Goal: Task Accomplishment & Management: Complete application form

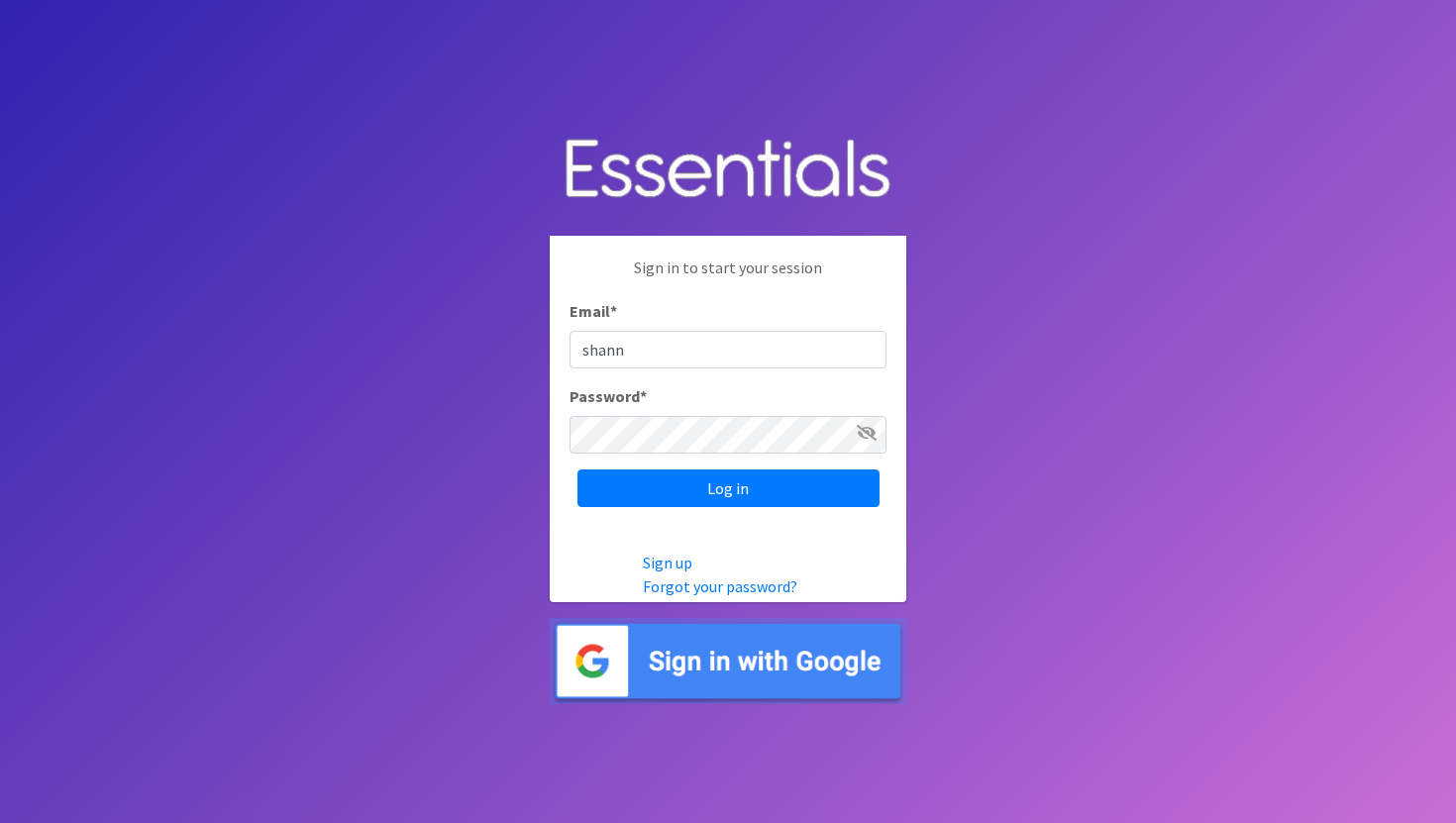
type input "[PERSON_NAME][EMAIL_ADDRESS][DOMAIN_NAME]"
click at [577, 469] on input "Log in" at bounding box center [728, 488] width 303 height 38
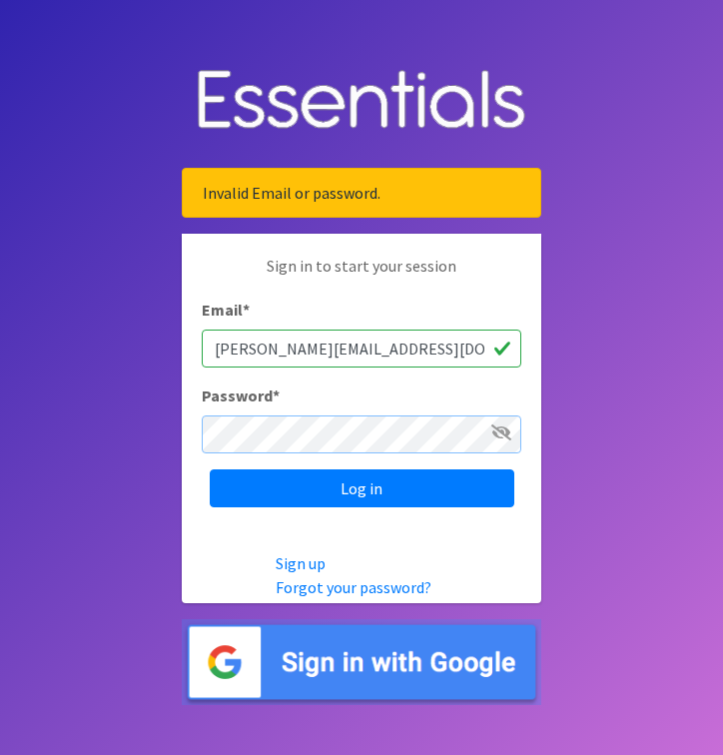
click at [210, 469] on input "Log in" at bounding box center [362, 488] width 305 height 38
click at [504, 431] on icon at bounding box center [501, 432] width 20 height 16
click at [210, 469] on input "Log in" at bounding box center [362, 488] width 305 height 38
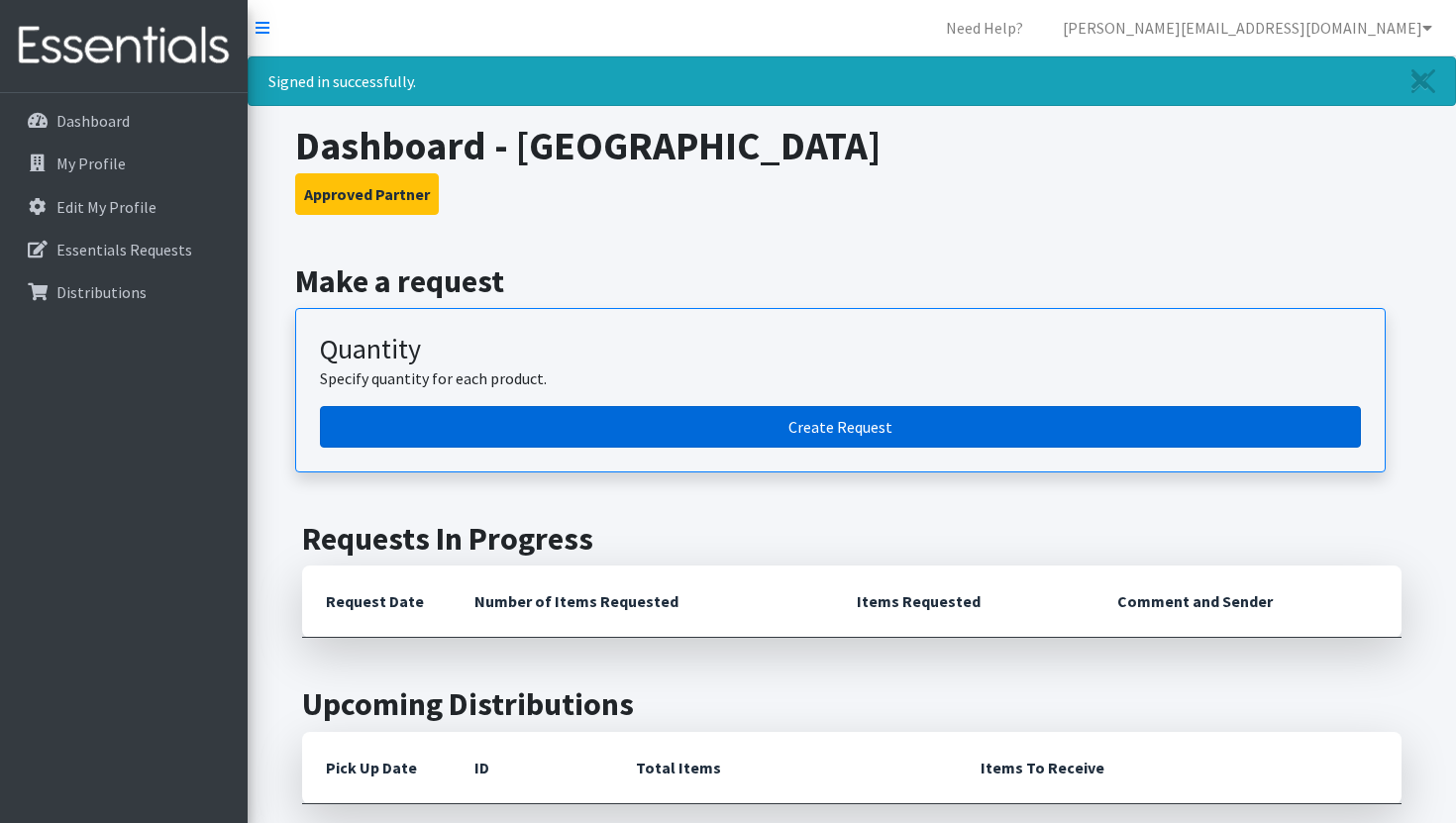
click at [494, 410] on link "Create Request" at bounding box center [840, 426] width 1040 height 42
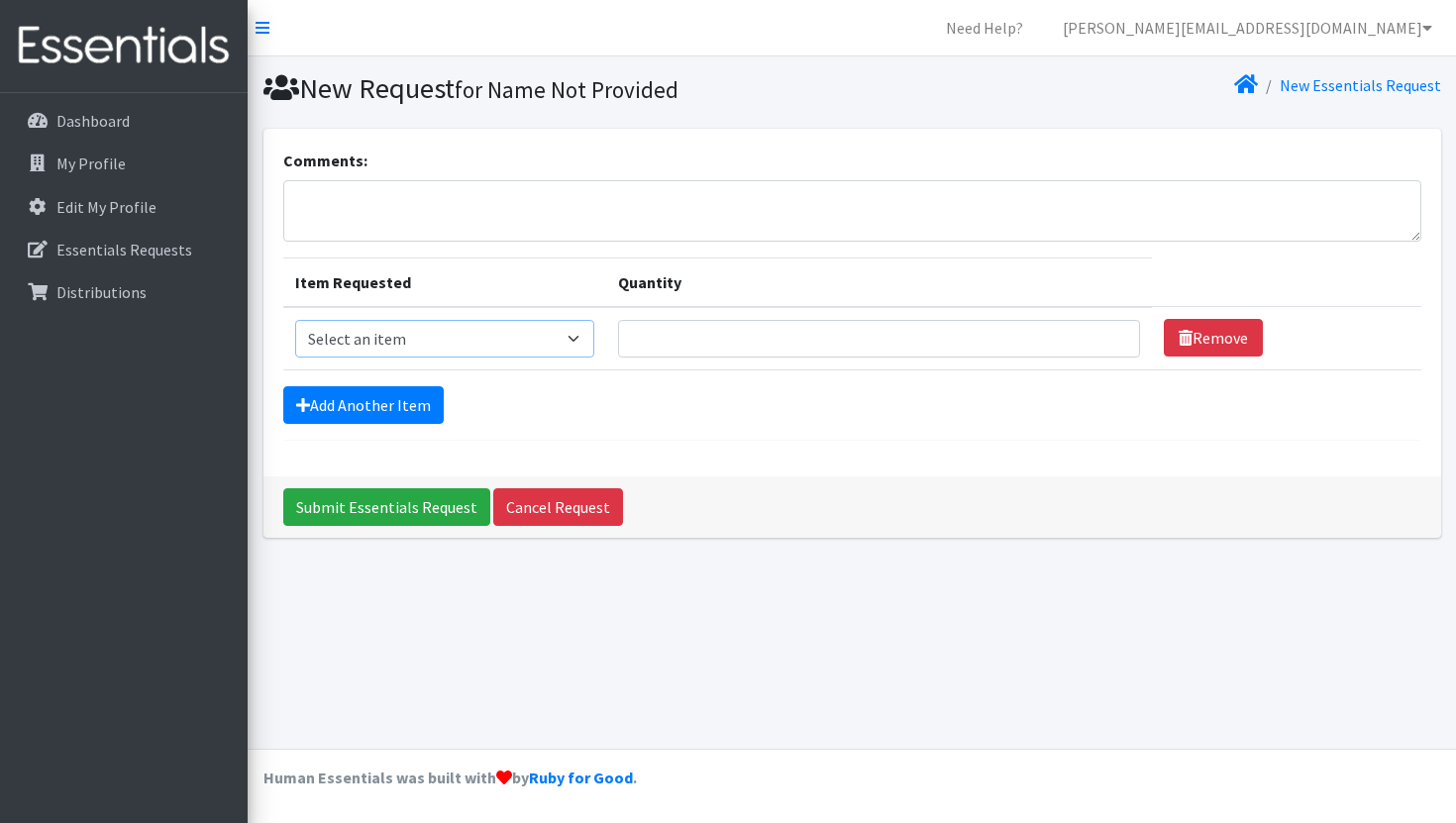
click at [540, 335] on select "Select an item Pad Kits Tampon Kit" at bounding box center [445, 339] width 301 height 38
select select "12263"
click at [296, 320] on select "Select an item Pad Kits Tampon Kit" at bounding box center [445, 339] width 301 height 38
click at [710, 350] on input "Quantity" at bounding box center [878, 339] width 521 height 38
click at [1088, 332] on input "1" at bounding box center [878, 339] width 521 height 38
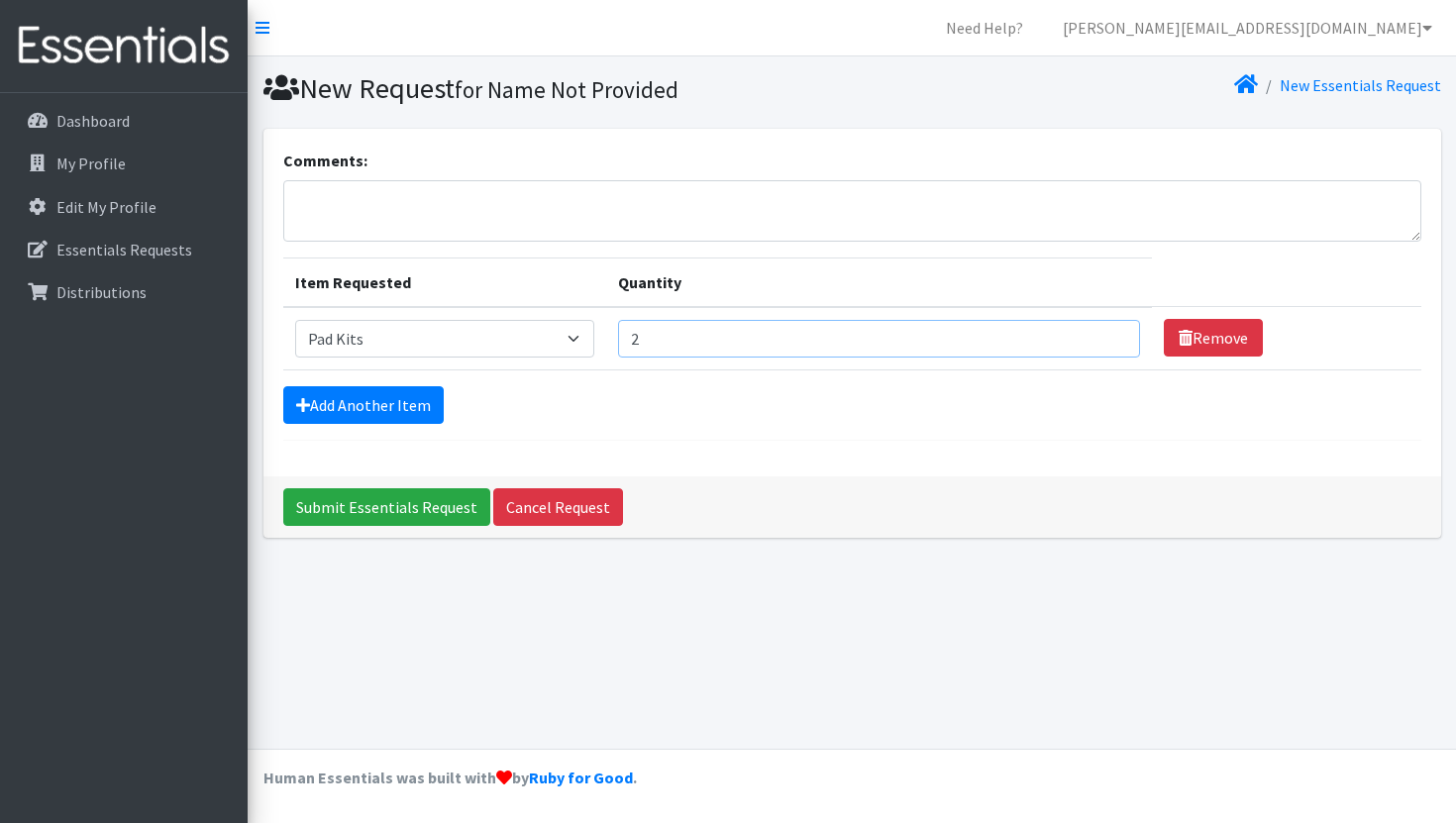
click at [1088, 332] on input "2" at bounding box center [878, 339] width 521 height 38
click at [1088, 332] on input "3" at bounding box center [878, 339] width 521 height 38
click at [1088, 332] on input "4" at bounding box center [878, 339] width 521 height 38
click at [1088, 332] on input "5" at bounding box center [878, 339] width 521 height 38
click at [1088, 332] on input "6" at bounding box center [878, 339] width 521 height 38
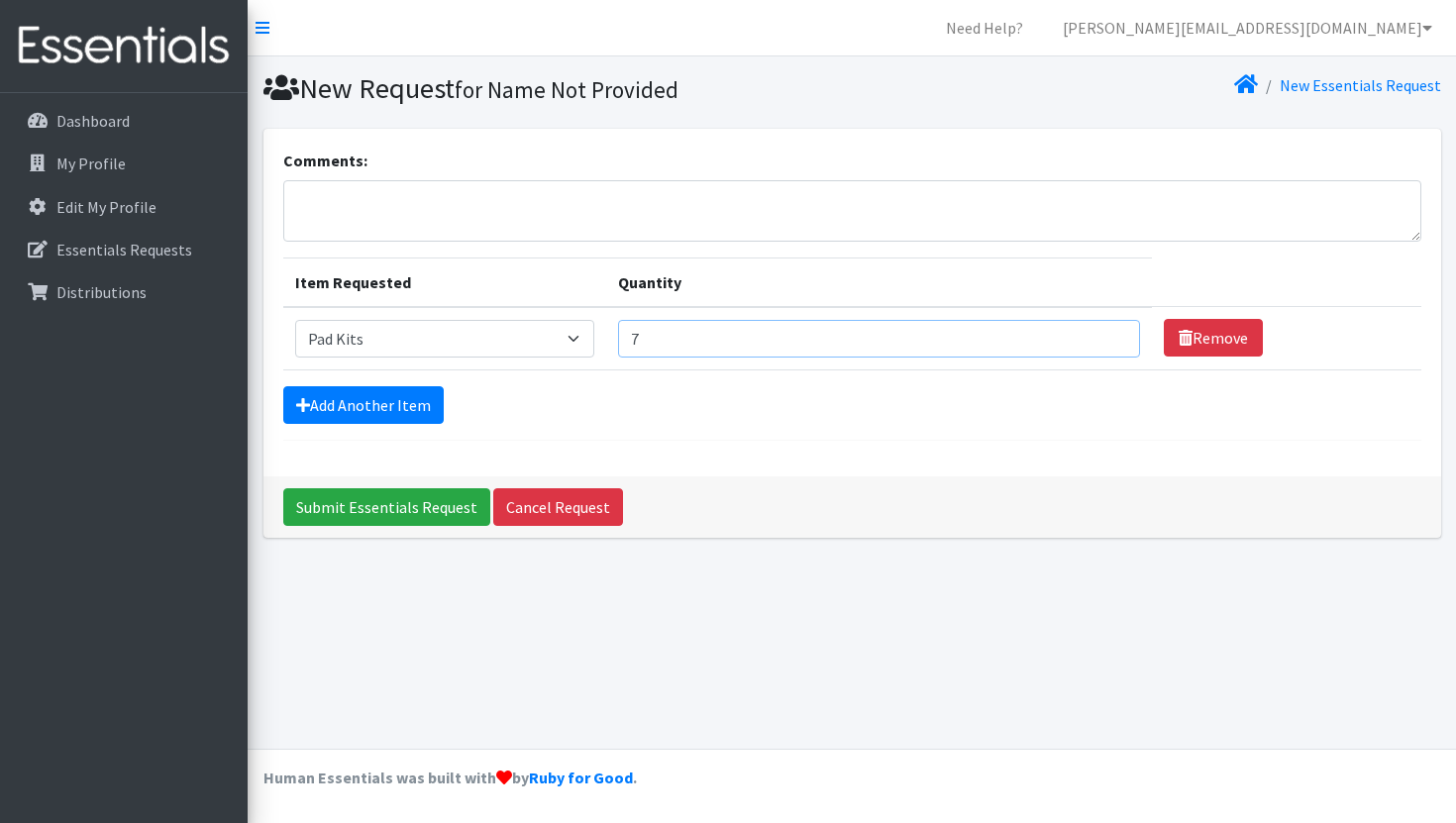
click at [1088, 332] on input "7" at bounding box center [878, 339] width 521 height 38
click at [1088, 332] on input "8" at bounding box center [878, 339] width 521 height 38
click at [1088, 332] on input "9" at bounding box center [878, 339] width 521 height 38
click at [1088, 332] on input "10" at bounding box center [878, 339] width 521 height 38
click at [1088, 332] on input "11" at bounding box center [878, 339] width 521 height 38
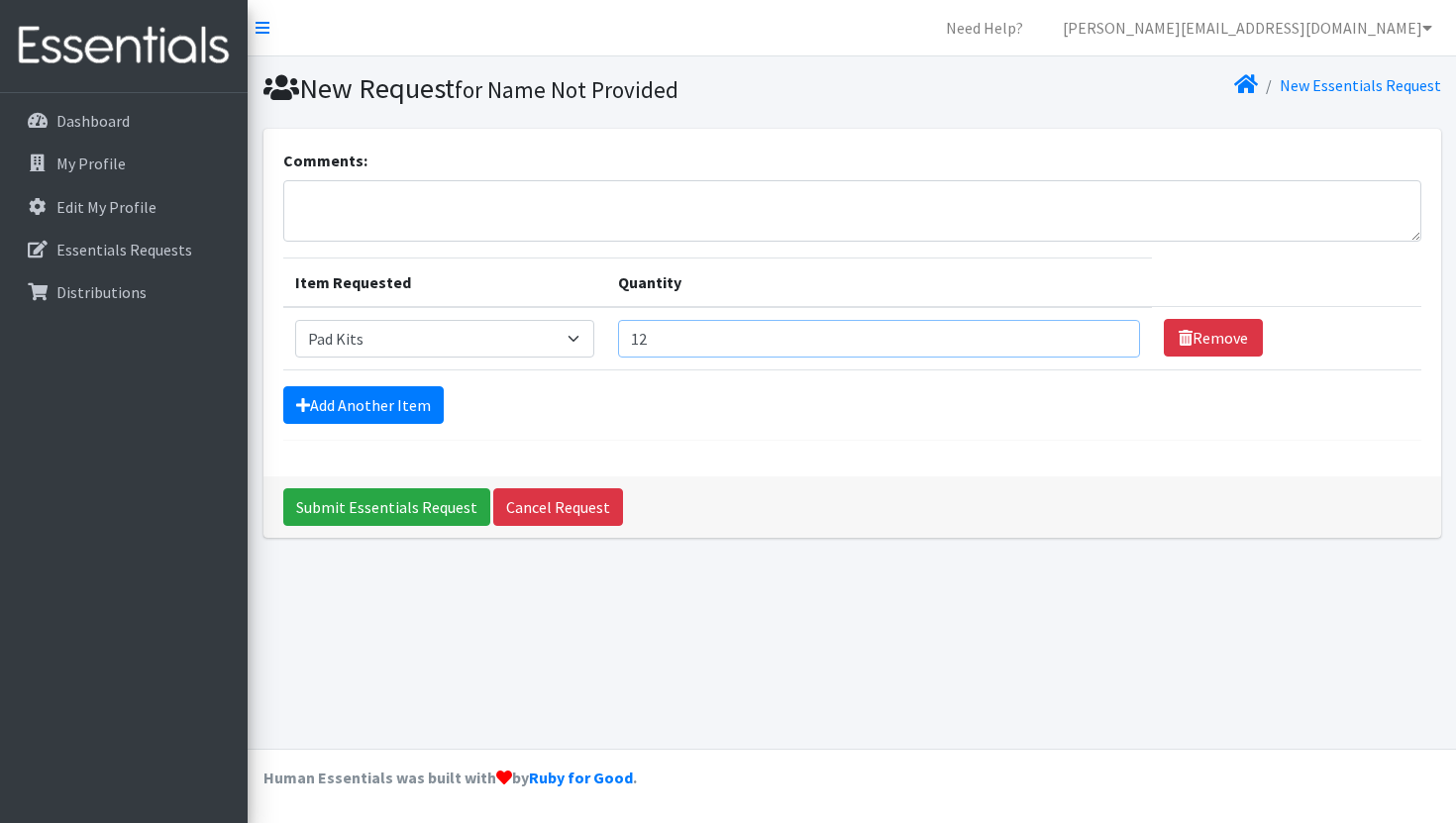
click at [1088, 332] on input "12" at bounding box center [878, 339] width 521 height 38
click at [1088, 332] on input "13" at bounding box center [878, 339] width 521 height 38
click at [1088, 332] on input "14" at bounding box center [878, 339] width 521 height 38
click at [1088, 332] on input "15" at bounding box center [878, 339] width 521 height 38
click at [1088, 332] on input "16" at bounding box center [878, 339] width 521 height 38
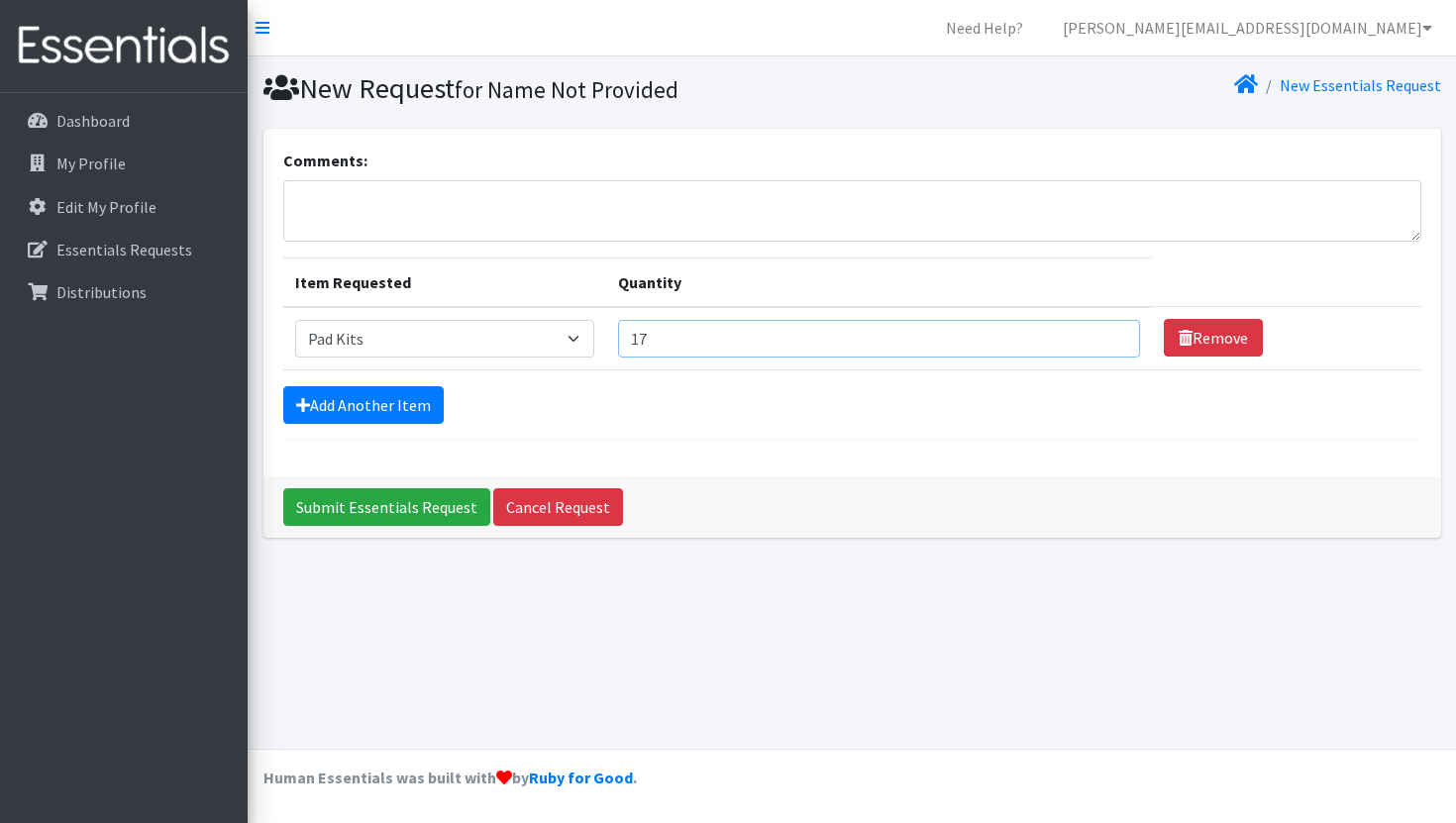
click at [1088, 332] on input "17" at bounding box center [878, 339] width 521 height 38
click at [1088, 332] on input "18" at bounding box center [878, 339] width 521 height 38
click at [1088, 332] on input "19" at bounding box center [878, 339] width 521 height 38
type input "20"
click at [1088, 332] on input "20" at bounding box center [878, 339] width 521 height 38
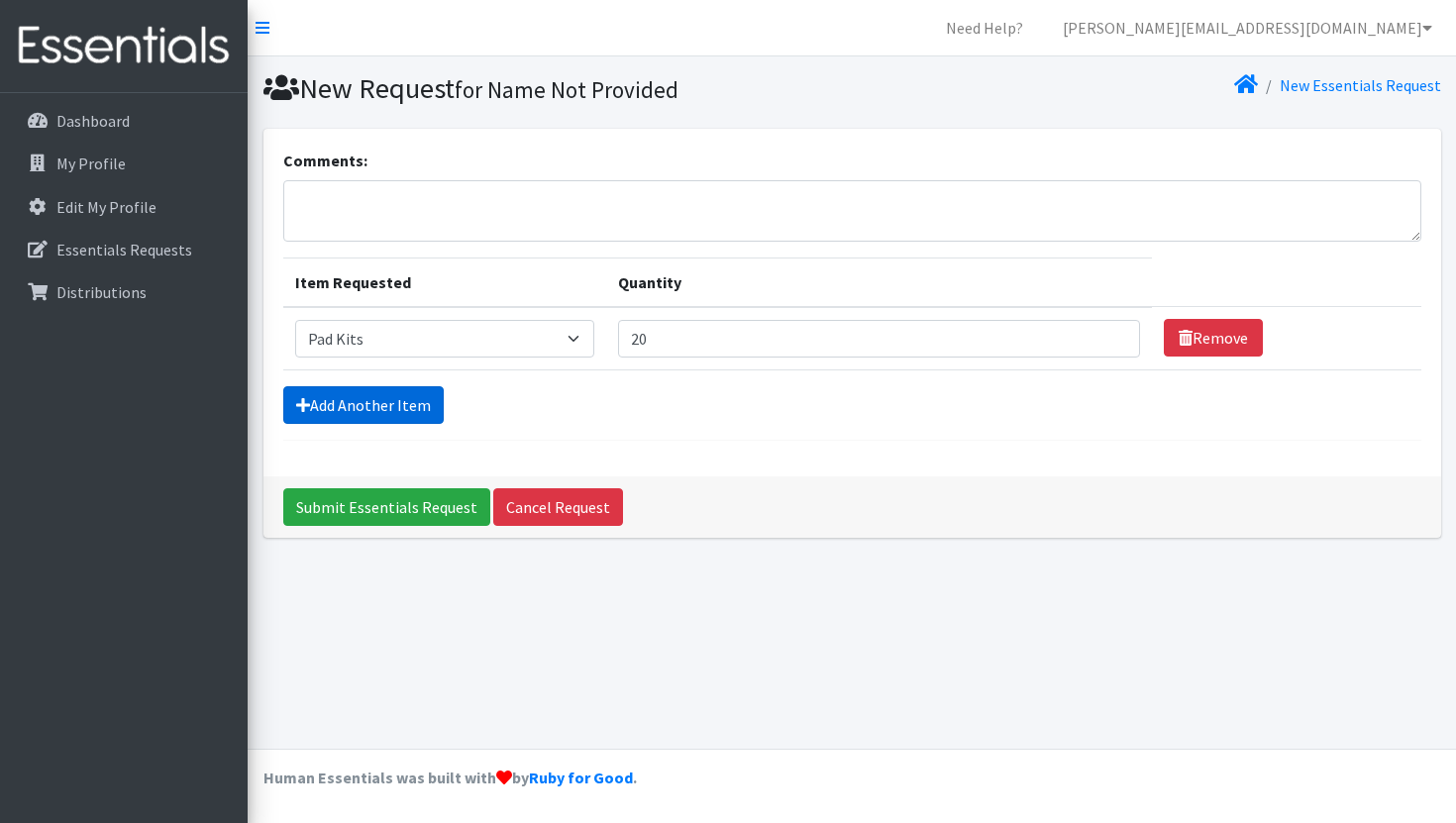
click at [424, 405] on link "Add Another Item" at bounding box center [364, 405] width 161 height 38
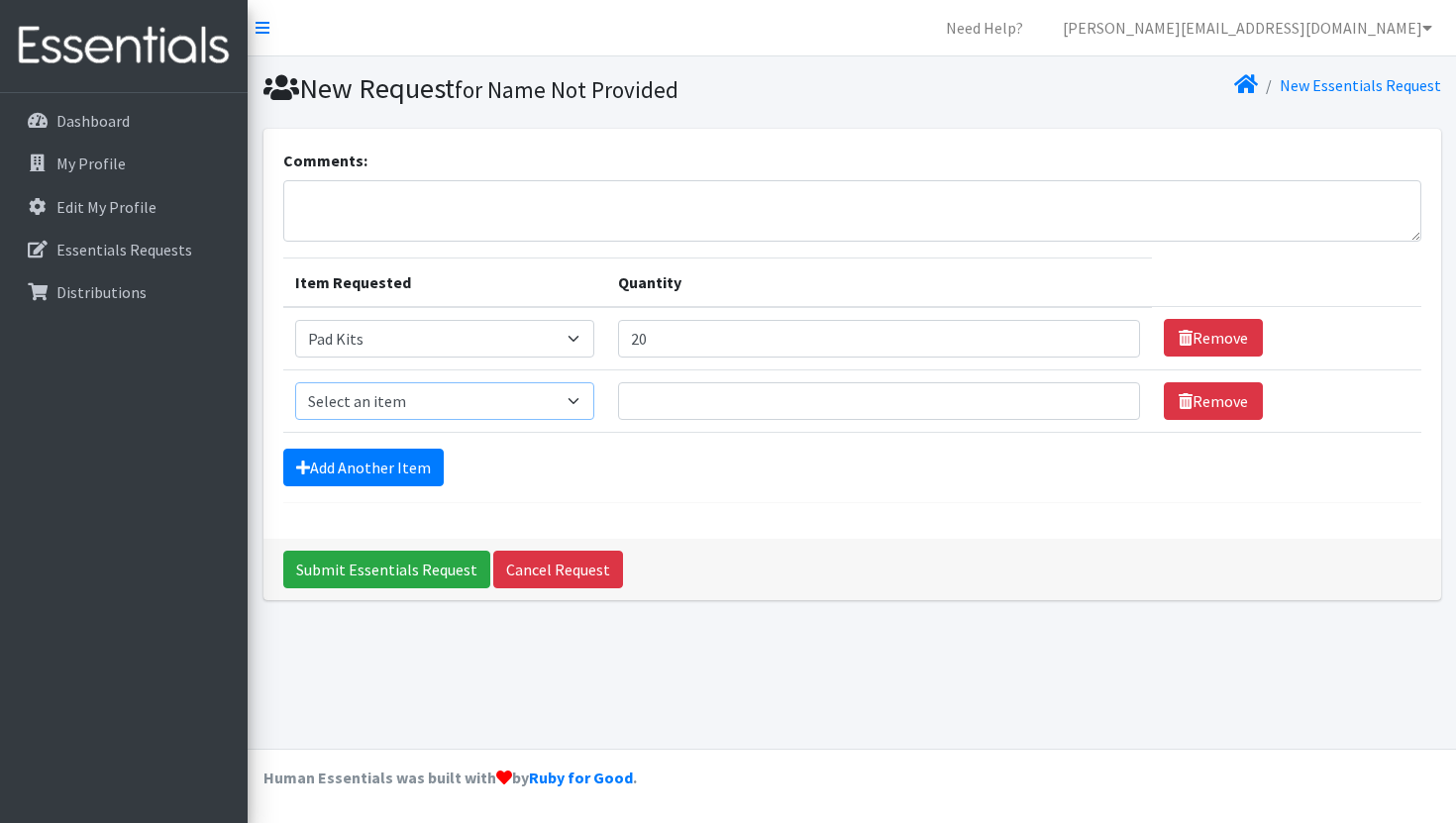
click at [595, 405] on select "Select an item Pad Kits Tampon Kit" at bounding box center [445, 401] width 301 height 38
select select "12262"
click at [296, 382] on select "Select an item Pad Kits Tampon Kit" at bounding box center [445, 401] width 301 height 38
click at [1089, 395] on input "1" at bounding box center [878, 401] width 521 height 38
click at [1089, 395] on input "2" at bounding box center [878, 401] width 521 height 38
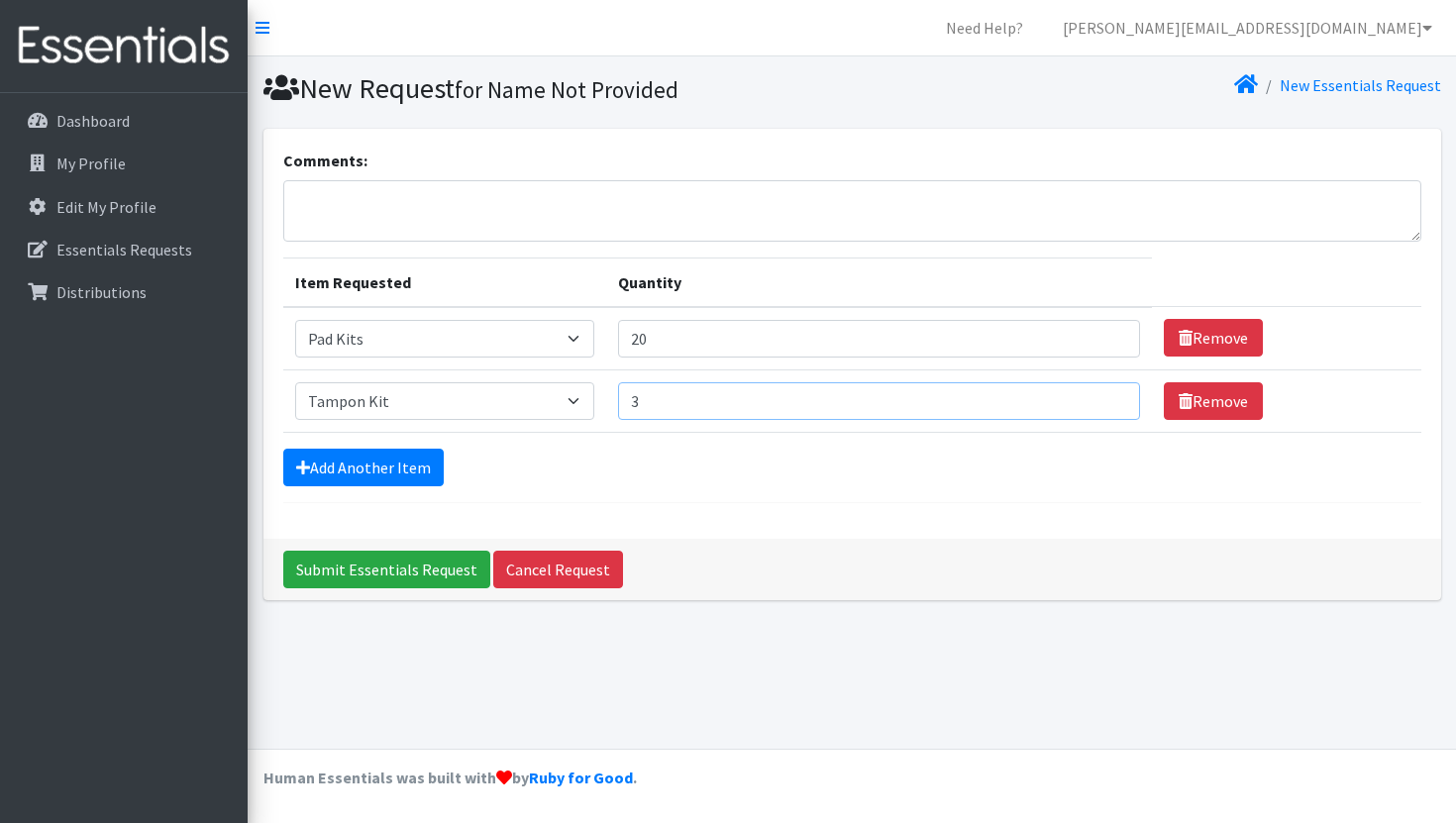
click at [1089, 395] on input "3" at bounding box center [878, 401] width 521 height 38
click at [1089, 395] on input "4" at bounding box center [878, 401] width 521 height 38
click at [1089, 395] on input "5" at bounding box center [878, 401] width 521 height 38
click at [1089, 395] on input "6" at bounding box center [878, 401] width 521 height 38
click at [1089, 395] on input "7" at bounding box center [878, 401] width 521 height 38
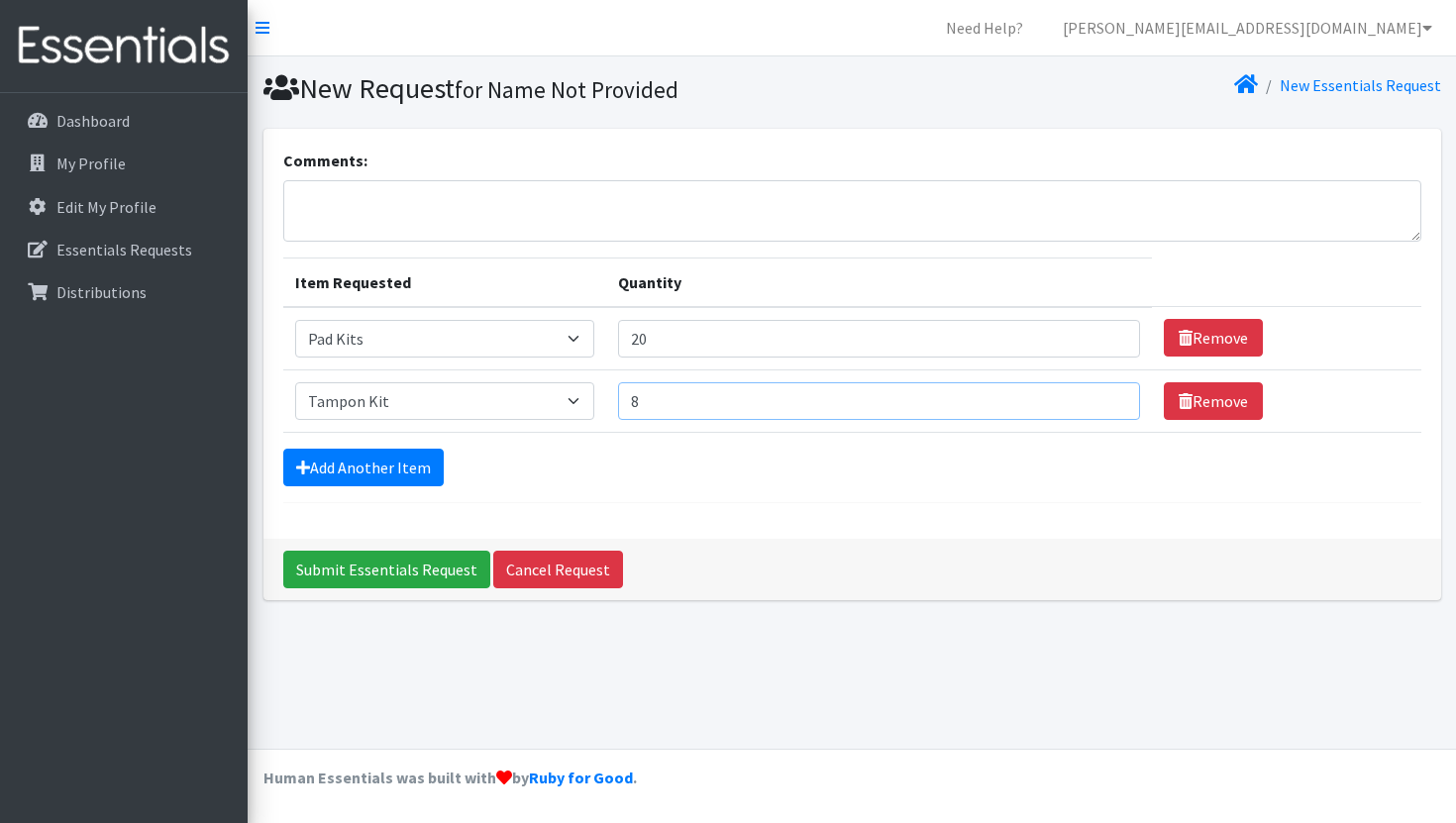
click at [1089, 395] on input "8" at bounding box center [878, 401] width 521 height 38
click at [1089, 395] on input "9" at bounding box center [878, 401] width 521 height 38
click at [1089, 395] on input "10" at bounding box center [878, 401] width 521 height 38
click at [1089, 395] on input "11" at bounding box center [878, 401] width 521 height 38
click at [1089, 395] on input "12" at bounding box center [878, 401] width 521 height 38
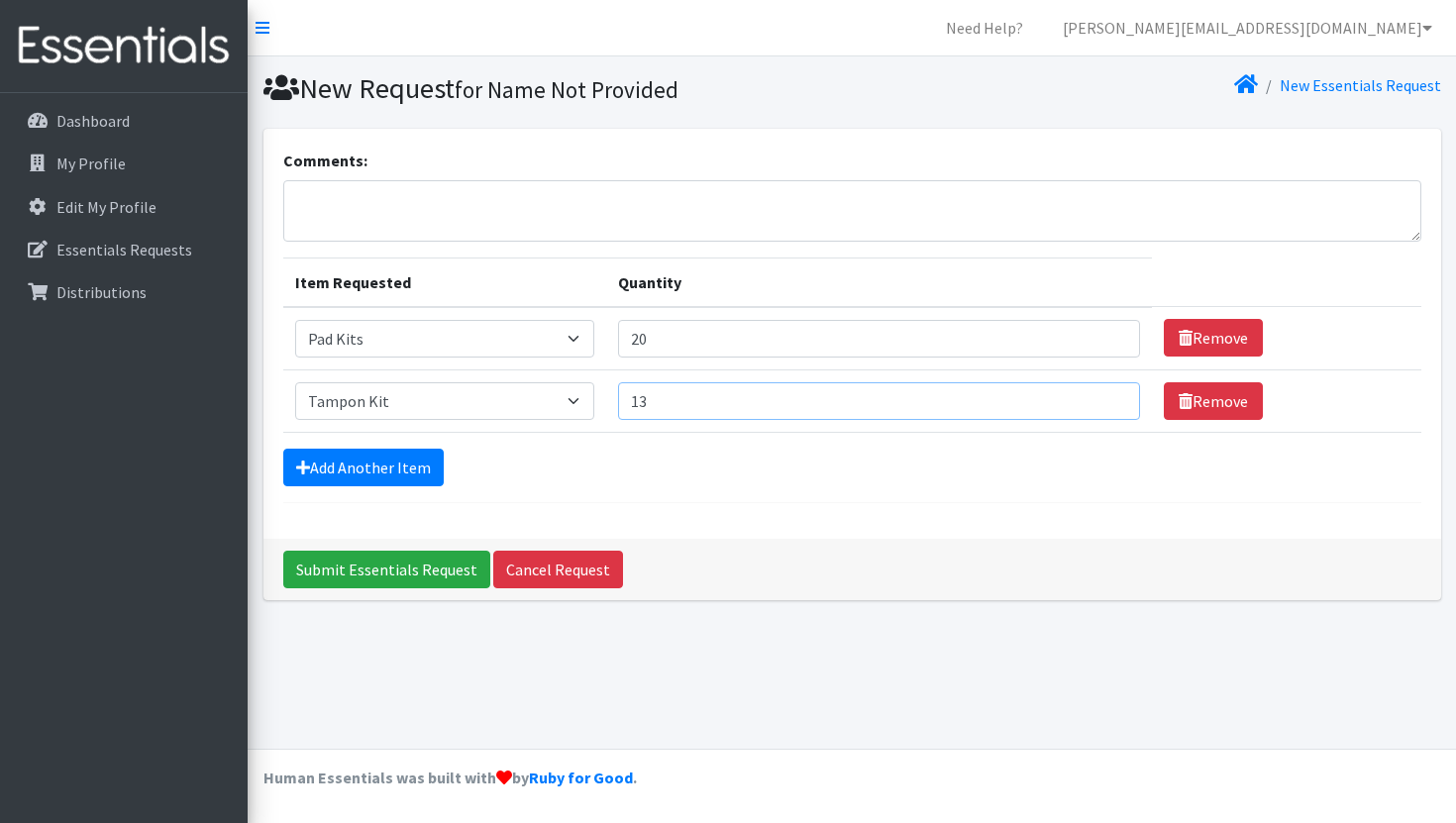
click at [1089, 395] on input "13" at bounding box center [878, 401] width 521 height 38
click at [1089, 395] on input "14" at bounding box center [878, 401] width 521 height 38
type input "15"
click at [1089, 395] on input "15" at bounding box center [878, 401] width 521 height 38
click at [450, 567] on input "Submit Essentials Request" at bounding box center [387, 569] width 207 height 38
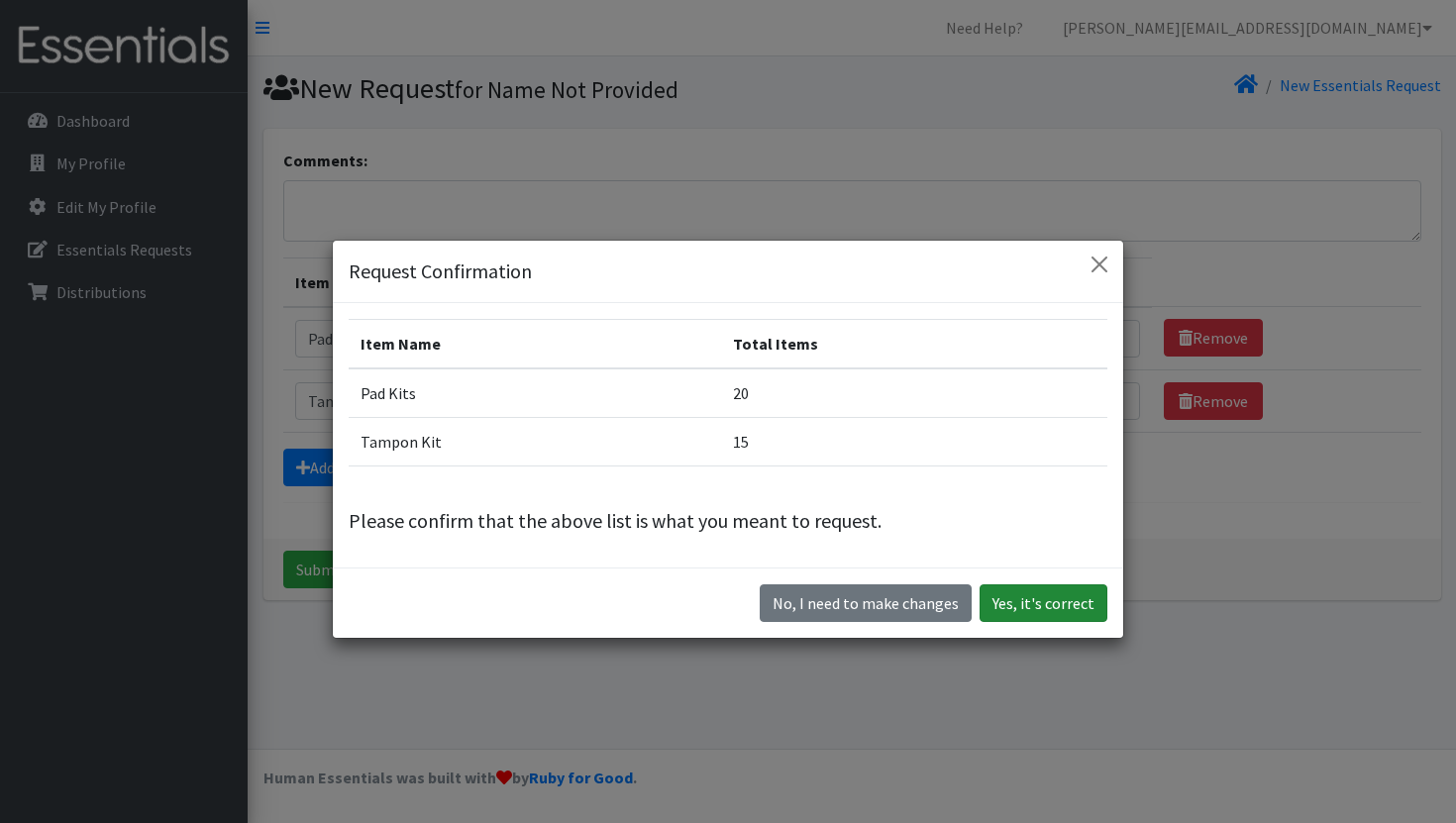
click at [1014, 612] on button "Yes, it's correct" at bounding box center [1042, 603] width 128 height 38
